Goal: Navigation & Orientation: Go to known website

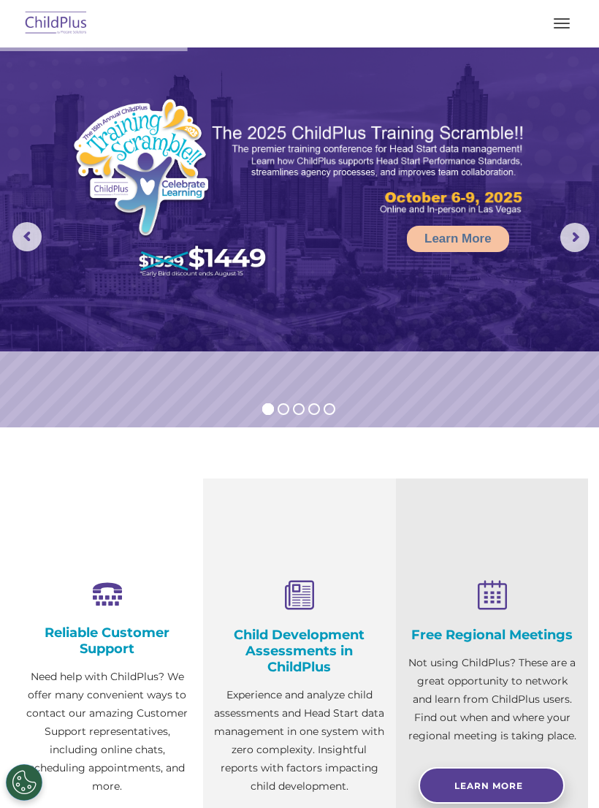
scroll to position [801, 0]
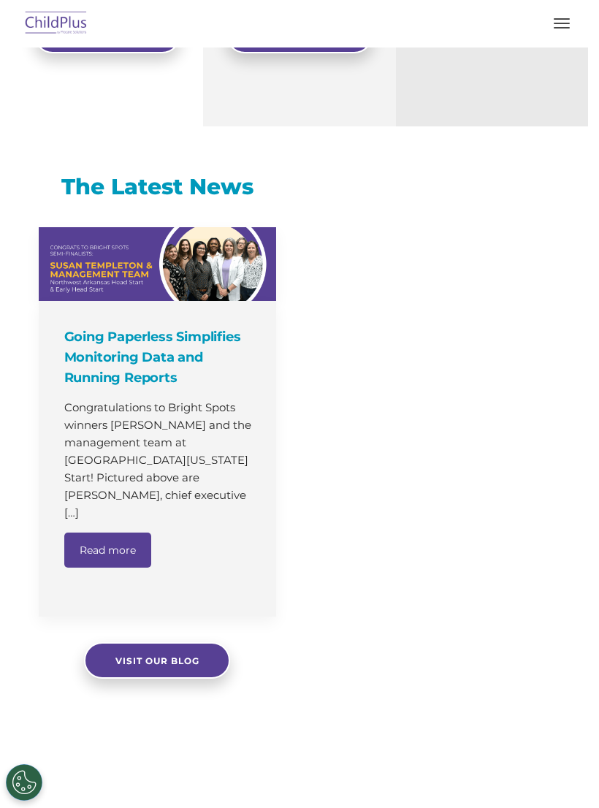
select select "MEDIUM"
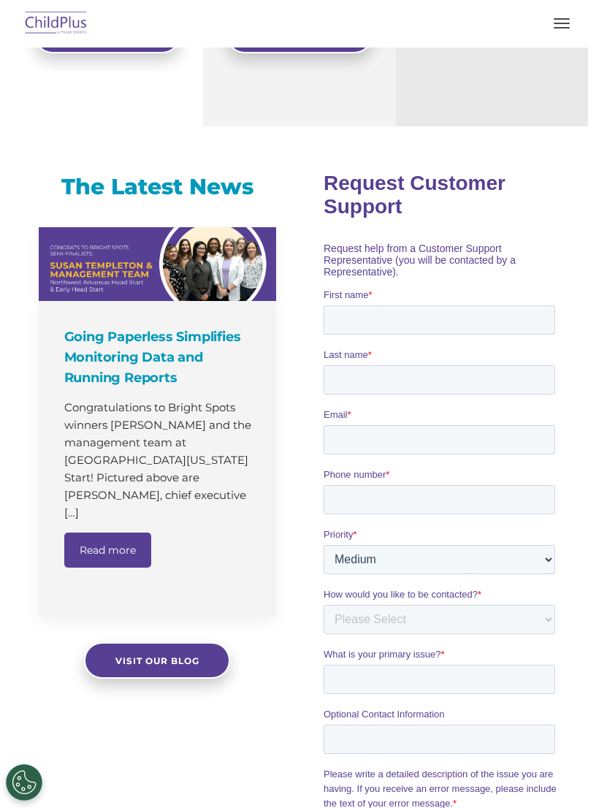
scroll to position [0, 0]
click at [58, 18] on img at bounding box center [56, 24] width 69 height 34
click at [41, 18] on img at bounding box center [56, 24] width 69 height 34
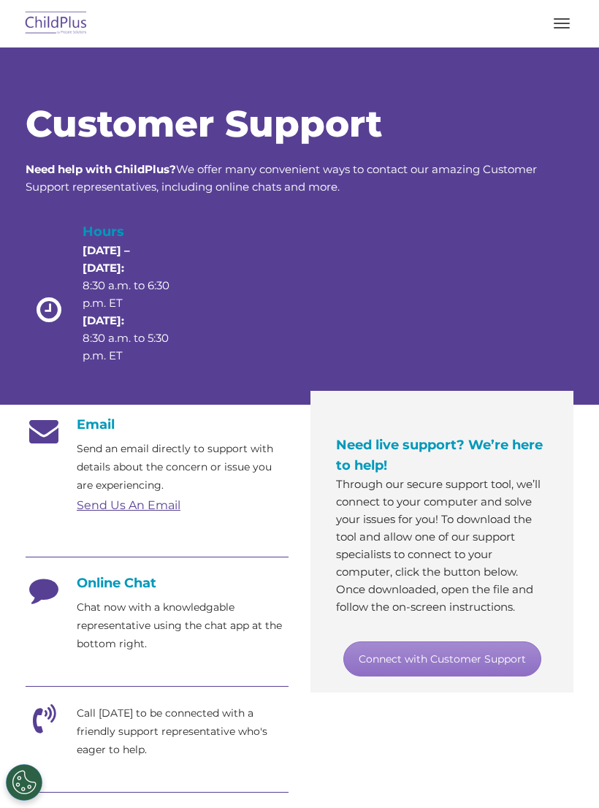
click at [42, 16] on img at bounding box center [56, 24] width 69 height 34
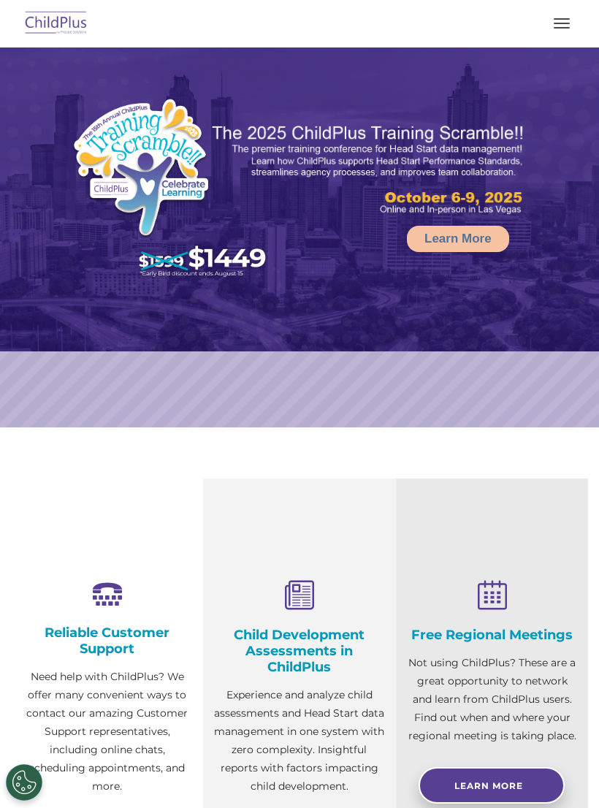
select select "MEDIUM"
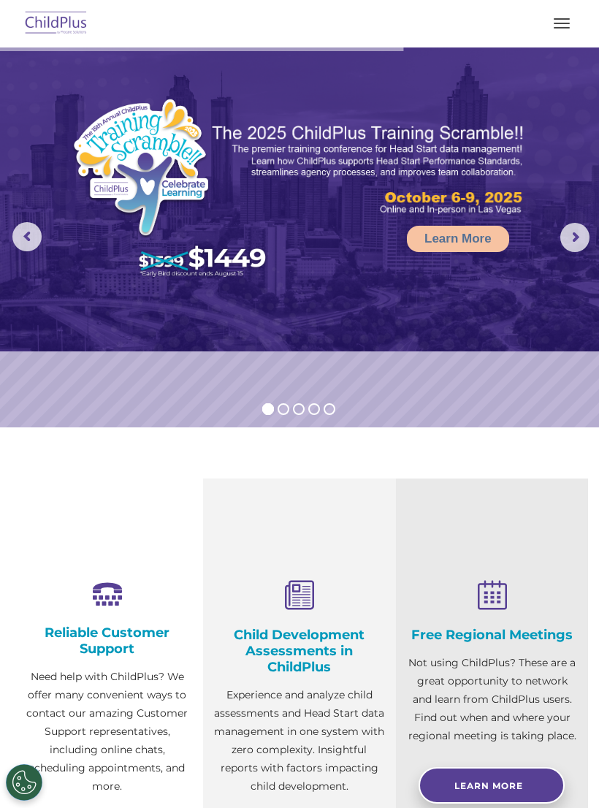
click at [561, 21] on button "button" at bounding box center [561, 23] width 31 height 23
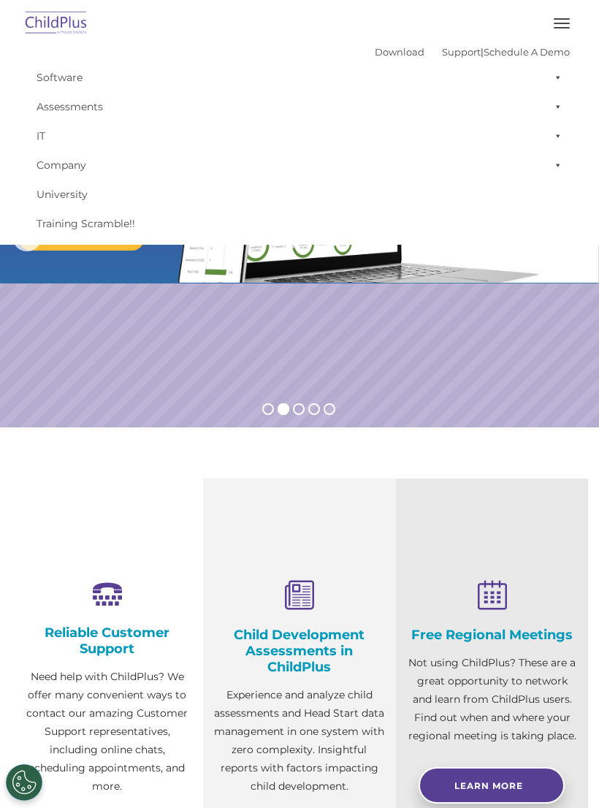
click at [557, 18] on span "button" at bounding box center [562, 18] width 16 height 1
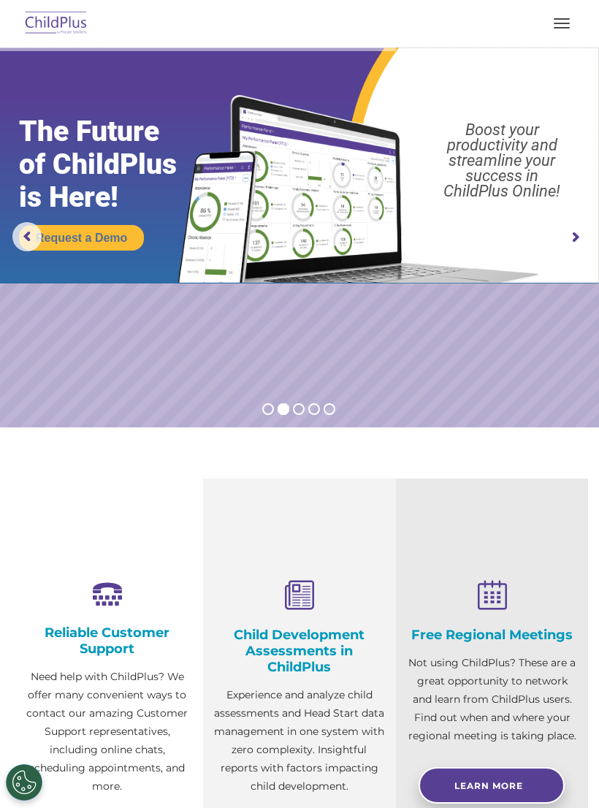
click at [46, 18] on img at bounding box center [56, 24] width 69 height 34
click at [43, 18] on img at bounding box center [56, 24] width 69 height 34
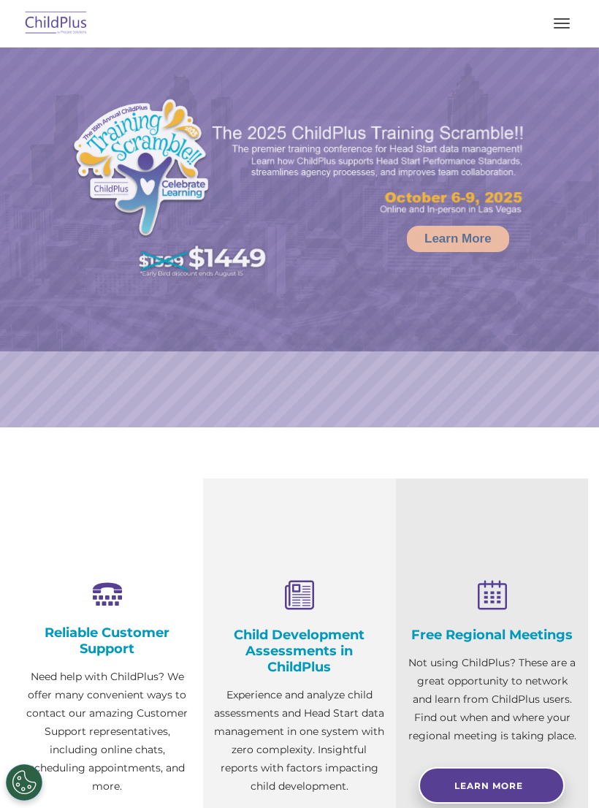
select select "MEDIUM"
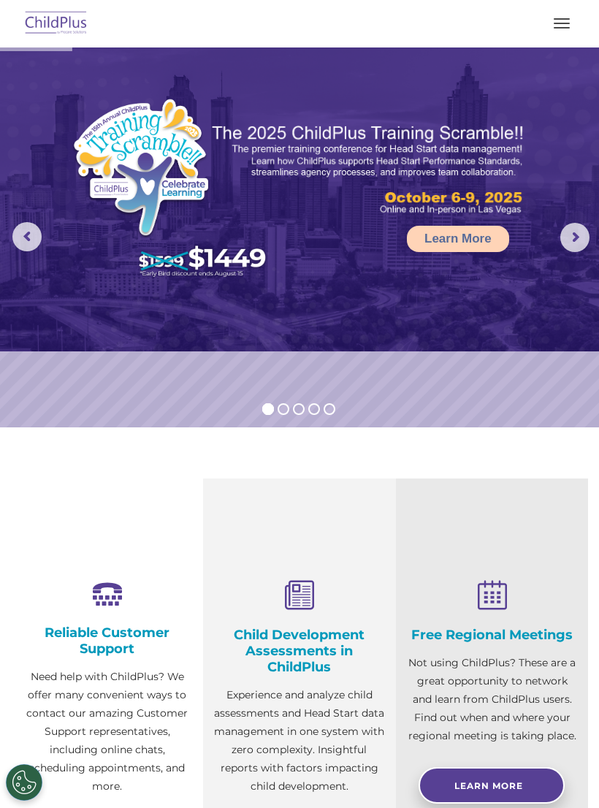
click at [438, 243] on link "Learn More" at bounding box center [458, 239] width 102 height 26
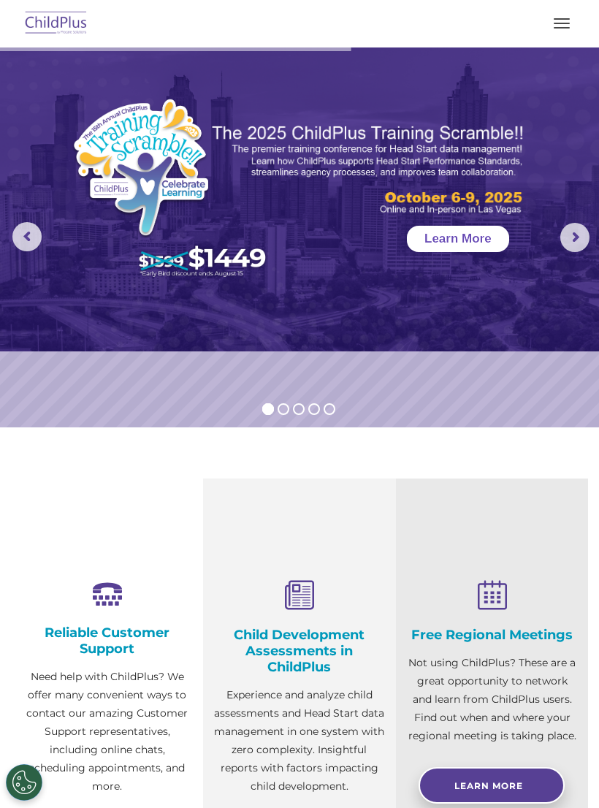
click at [567, 15] on button "button" at bounding box center [561, 23] width 31 height 23
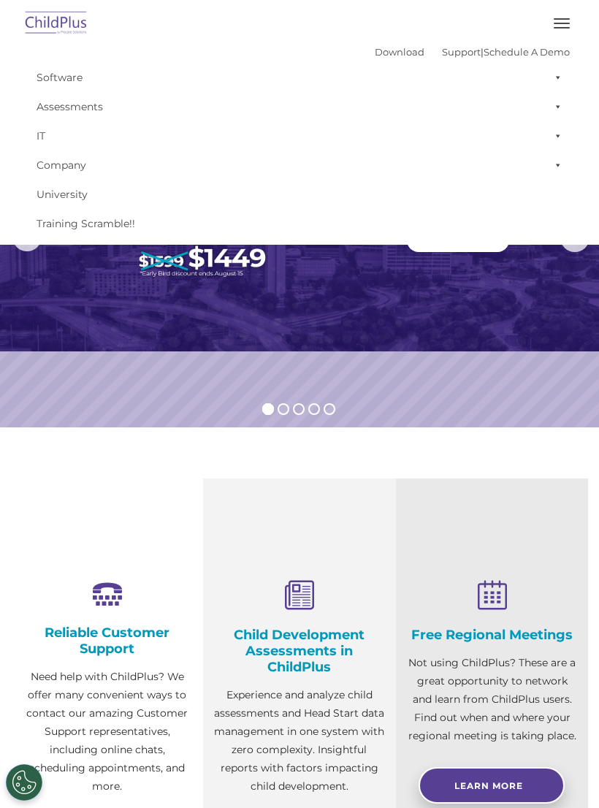
click at [558, 13] on button "button" at bounding box center [561, 23] width 31 height 23
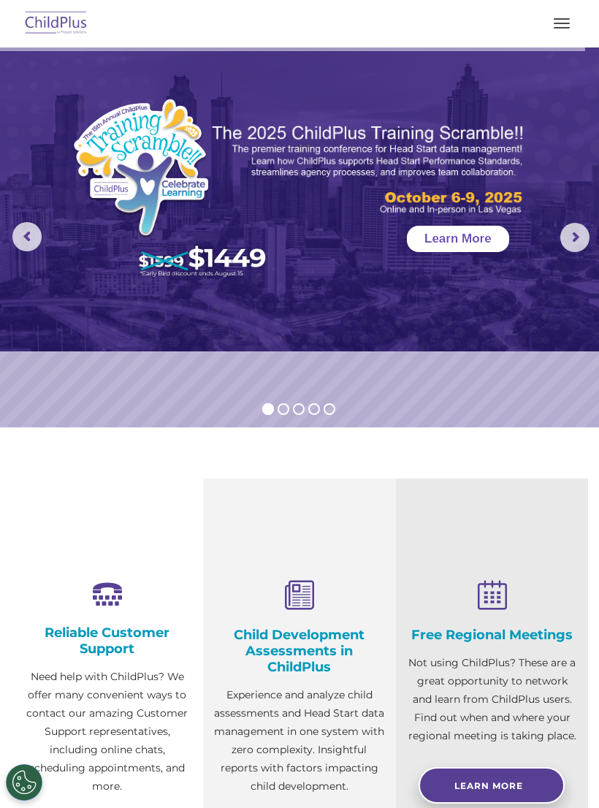
click at [87, 17] on img at bounding box center [56, 24] width 69 height 34
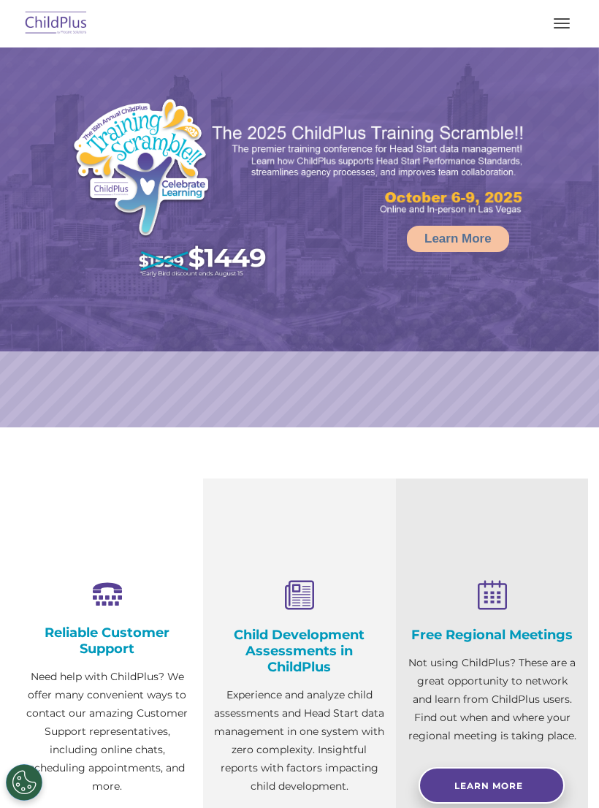
select select "MEDIUM"
